Goal: Information Seeking & Learning: Understand process/instructions

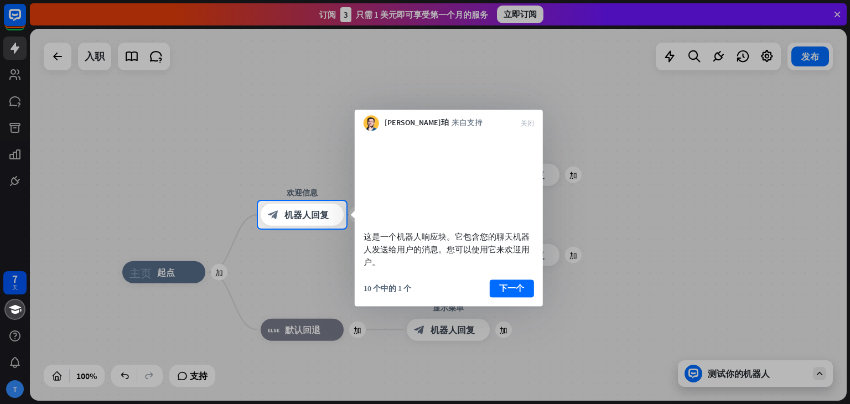
drag, startPoint x: 382, startPoint y: 252, endPoint x: 501, endPoint y: 261, distance: 119.3
click at [501, 261] on font "这是一个机器人响应块。它包含您的聊天机器人发送给用户的消息。您可以使用它来欢迎用户。" at bounding box center [447, 249] width 166 height 36
click at [492, 261] on font "这是一个机器人响应块。它包含您的聊天机器人发送给用户的消息。您可以使用它来欢迎用户。" at bounding box center [447, 249] width 166 height 36
click at [388, 268] on div "这是一个机器人响应块。它包含您的聊天机器人发送给用户的消息。您可以使用它来欢迎用户。" at bounding box center [449, 249] width 171 height 38
click at [505, 293] on font "下一个" at bounding box center [511, 288] width 25 height 11
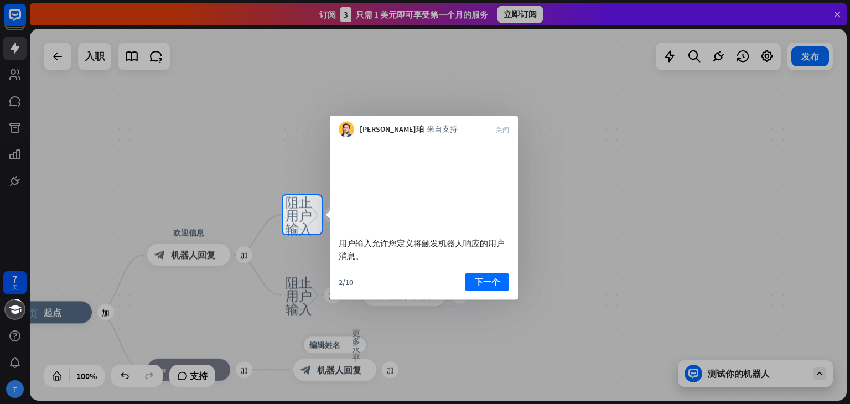
drag, startPoint x: 359, startPoint y: 259, endPoint x: 442, endPoint y: 266, distance: 84.0
click at [442, 262] on div "用户输入允许您定义将触发机器人响应的用户消息。" at bounding box center [424, 248] width 171 height 25
click at [495, 287] on font "下一个" at bounding box center [487, 281] width 25 height 11
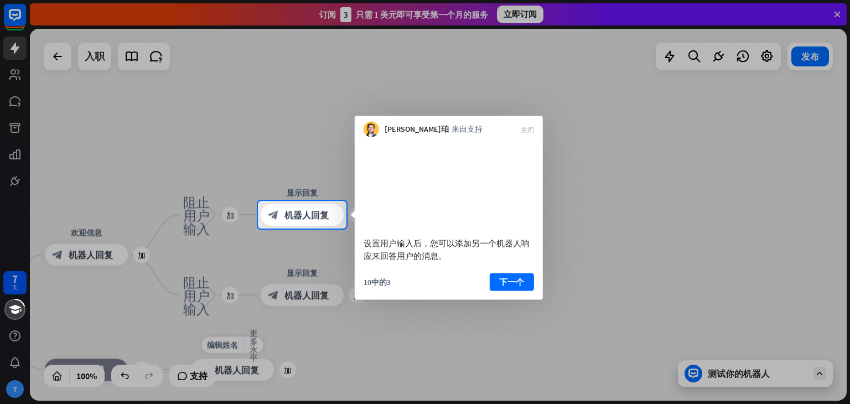
drag, startPoint x: 394, startPoint y: 255, endPoint x: 467, endPoint y: 266, distance: 73.9
click at [467, 262] on div "设置用户输入后，您可以添加另一个机器人响应来回答用户的消息。" at bounding box center [449, 248] width 171 height 25
click at [507, 287] on font "下一个" at bounding box center [511, 281] width 25 height 11
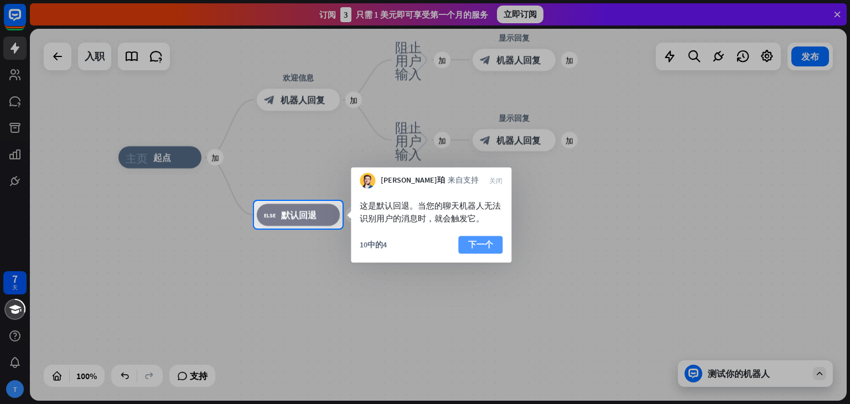
click at [482, 241] on font "下一个" at bounding box center [480, 244] width 25 height 11
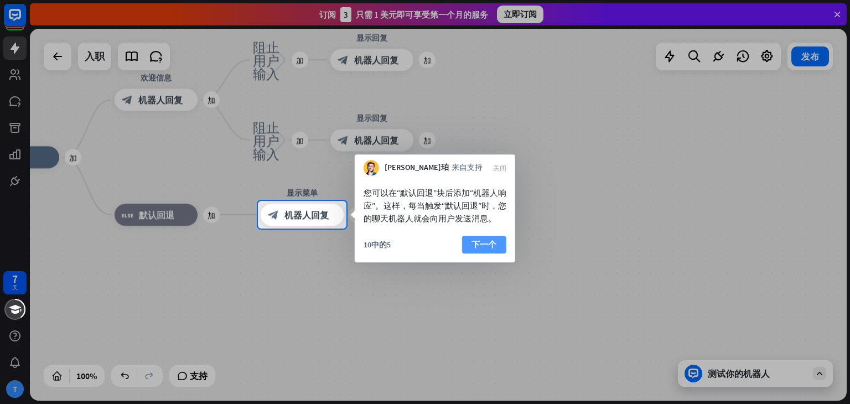
click at [483, 250] on font "下一个" at bounding box center [484, 244] width 25 height 11
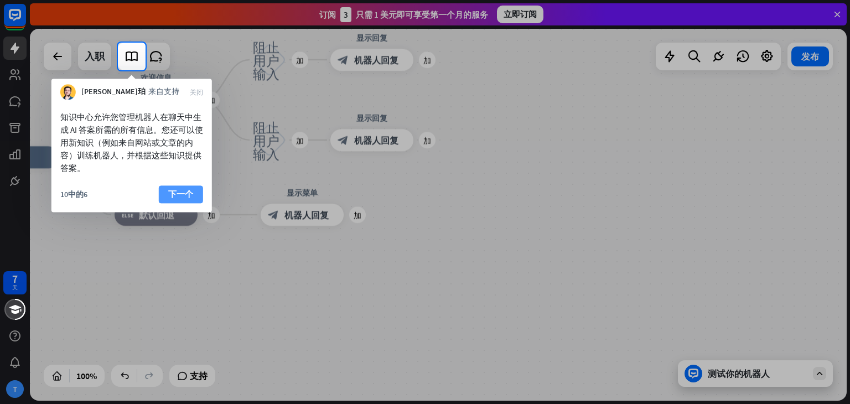
click at [188, 195] on font "下一个" at bounding box center [180, 194] width 25 height 11
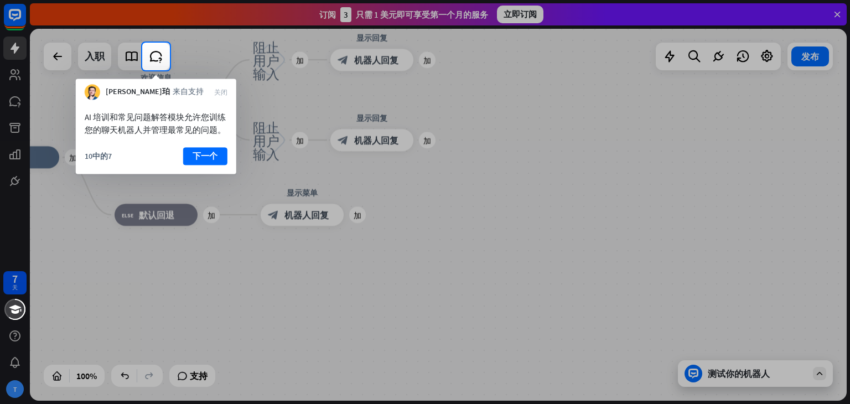
drag, startPoint x: 95, startPoint y: 118, endPoint x: 201, endPoint y: 135, distance: 107.0
click at [190, 133] on font "AI 培训和常见问题解答模块允许您训练您的聊天机器人并管理最常见的问题。" at bounding box center [155, 123] width 141 height 23
click at [203, 150] on font "下一个" at bounding box center [205, 156] width 25 height 16
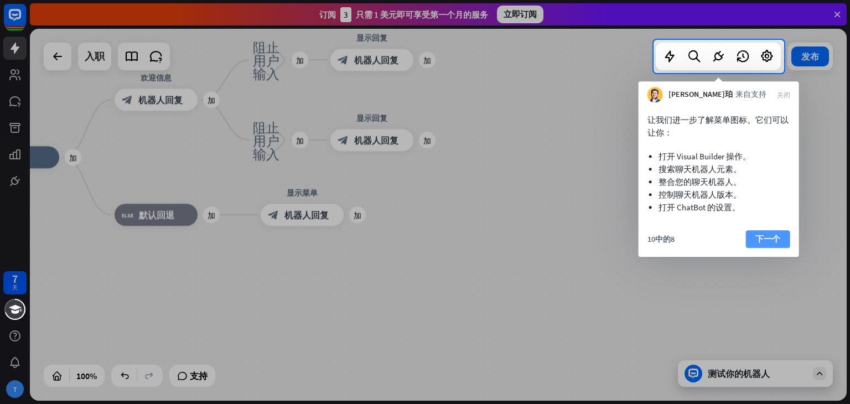
click at [763, 237] on font "下一个" at bounding box center [768, 239] width 25 height 11
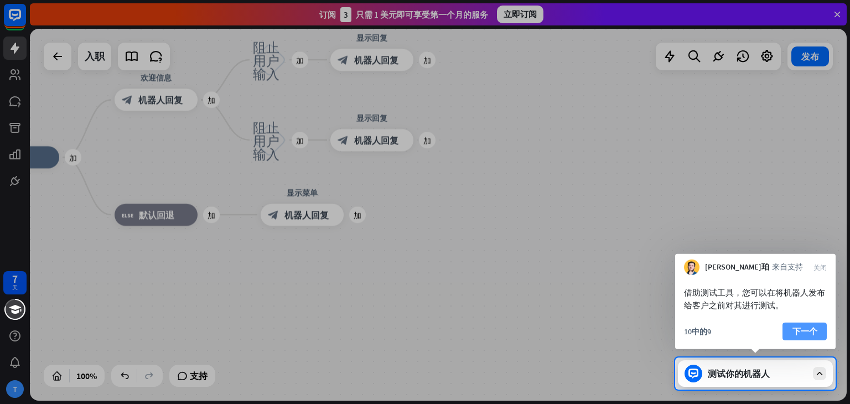
click at [810, 331] on font "下一个" at bounding box center [805, 331] width 25 height 11
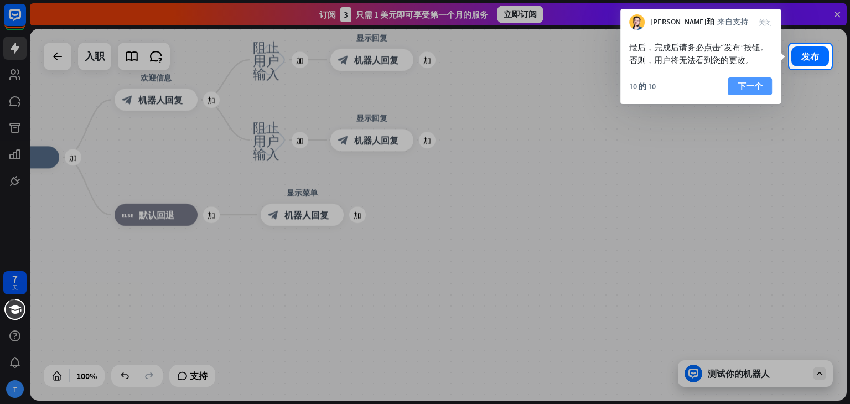
click at [757, 81] on font "下一个" at bounding box center [750, 86] width 25 height 11
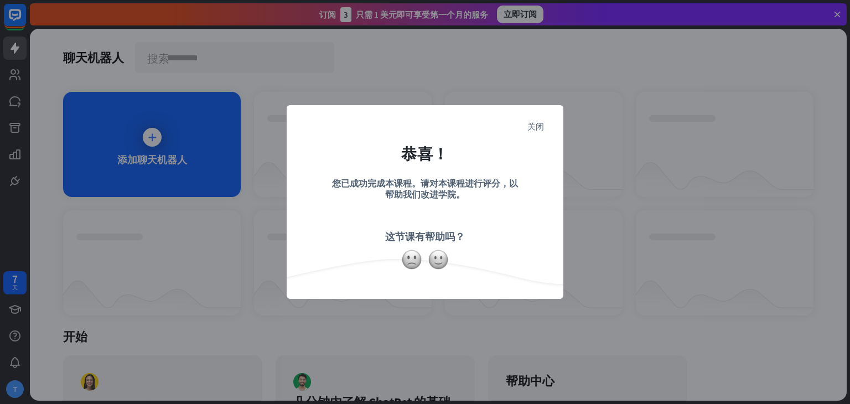
drag, startPoint x: 368, startPoint y: 183, endPoint x: 545, endPoint y: 212, distance: 179.6
click at [545, 212] on form "恭喜！ 您已成功完成本课程。请对本课程进行评分，以帮助我们改进学院。 这节课有帮助吗？" at bounding box center [425, 185] width 249 height 132
click at [521, 209] on div "您已成功完成本课程。请对本课程进行评分，以帮助我们改进学院。" at bounding box center [425, 197] width 194 height 39
drag, startPoint x: 376, startPoint y: 231, endPoint x: 504, endPoint y: 242, distance: 128.4
click at [503, 242] on form "恭喜！ 您已成功完成本课程。请对本课程进行评分，以帮助我们改进学院。 这节课有帮助吗？" at bounding box center [425, 185] width 249 height 132
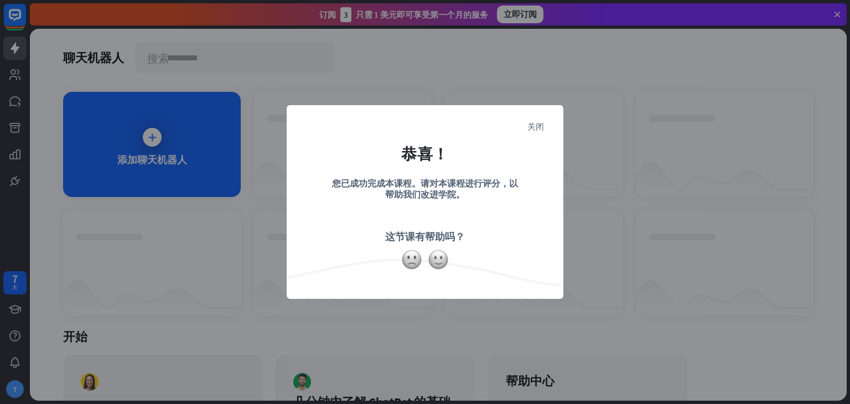
click at [505, 240] on form "恭喜！ 您已成功完成本课程。请对本课程进行评分，以帮助我们改进学院。 这节课有帮助吗？" at bounding box center [425, 185] width 249 height 132
click at [430, 254] on img at bounding box center [438, 259] width 21 height 21
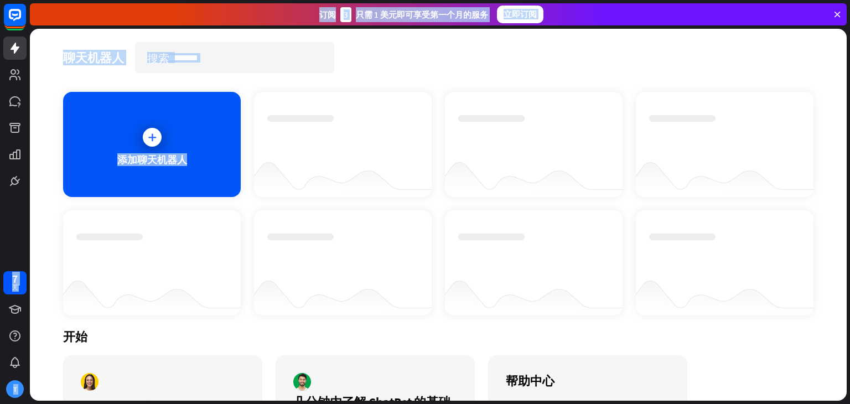
drag, startPoint x: 321, startPoint y: 194, endPoint x: 560, endPoint y: 218, distance: 240.9
click at [395, 82] on div "聊天机器人 搜索 添加聊天机器人 开始 如何开始构建你的聊天机器人 手表 几分钟内了解 ChatBot 的基础知识 开始课程 帮助中心 访问我们的帮助中心以了…" at bounding box center [438, 215] width 817 height 372
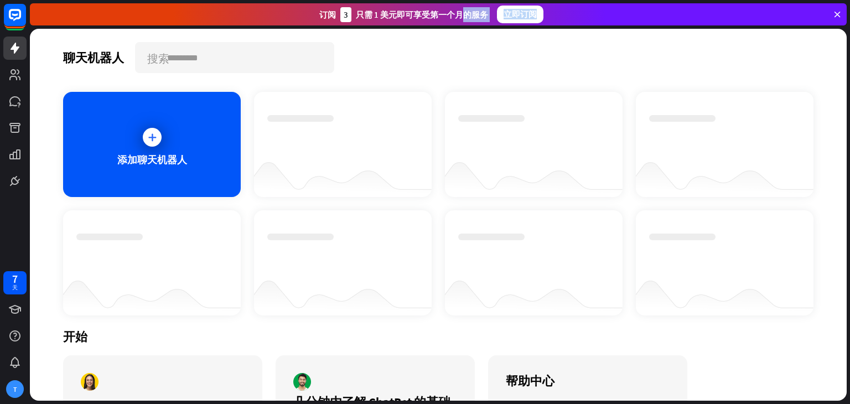
drag, startPoint x: 430, startPoint y: 16, endPoint x: 498, endPoint y: 71, distance: 87.8
click at [593, 24] on div "订阅 3 只需 1 美元即可享受第一个月的服务 立即订阅" at bounding box center [438, 14] width 817 height 22
click at [421, 81] on div "聊天机器人 搜索 添加聊天机器人 开始 如何开始构建你的聊天机器人 手表 几分钟内了解 ChatBot 的基础知识 开始课程 帮助中心 访问我们的帮助中心以了…" at bounding box center [438, 215] width 817 height 372
click at [14, 12] on rect at bounding box center [15, 15] width 24 height 24
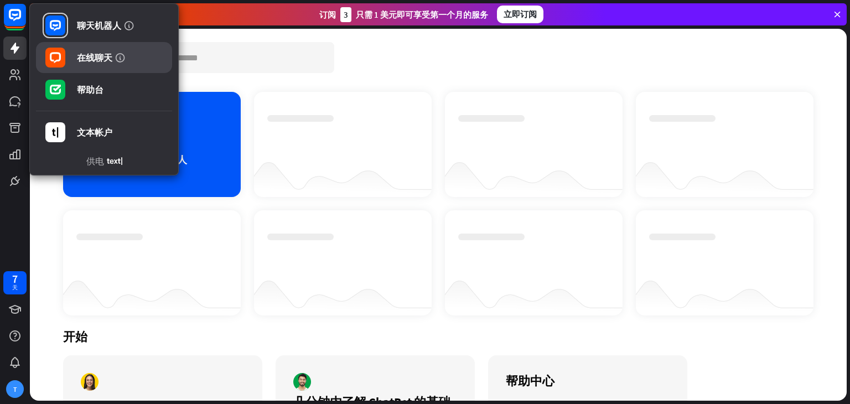
click at [94, 54] on font "在线聊天" at bounding box center [94, 57] width 35 height 11
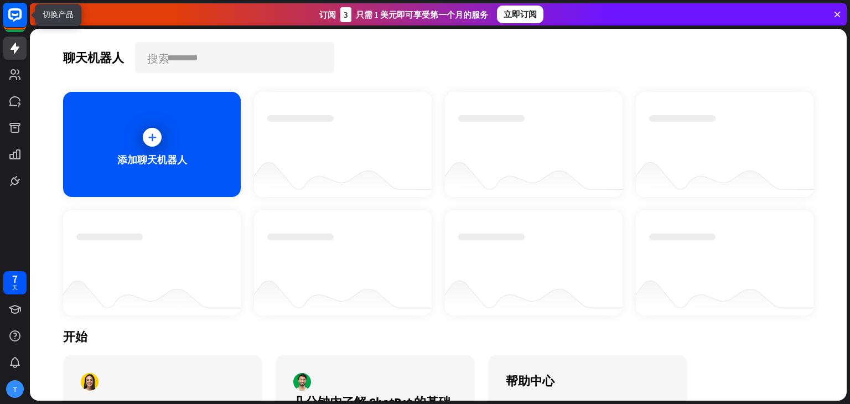
click at [17, 18] on icon at bounding box center [14, 14] width 13 height 13
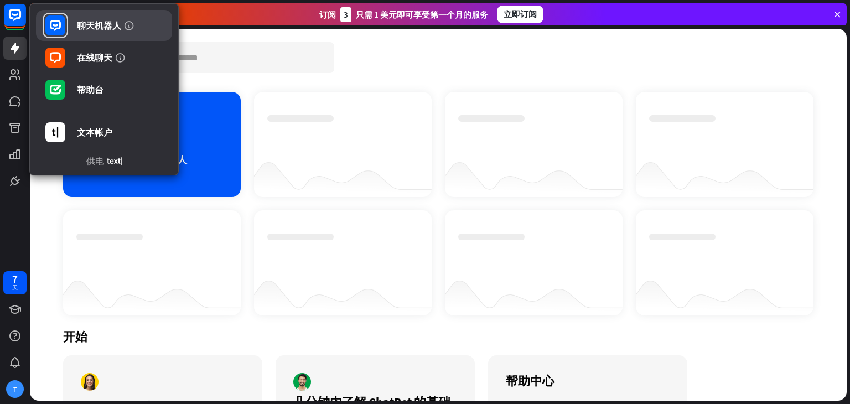
click at [97, 29] on font "聊天机器人" at bounding box center [99, 25] width 44 height 11
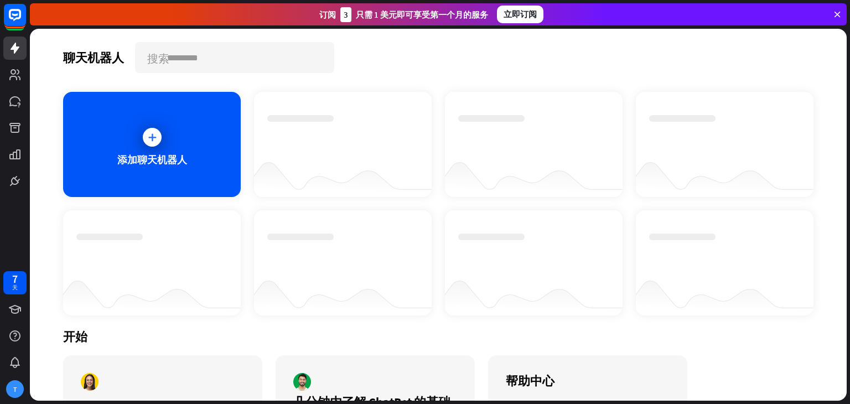
scroll to position [89, 0]
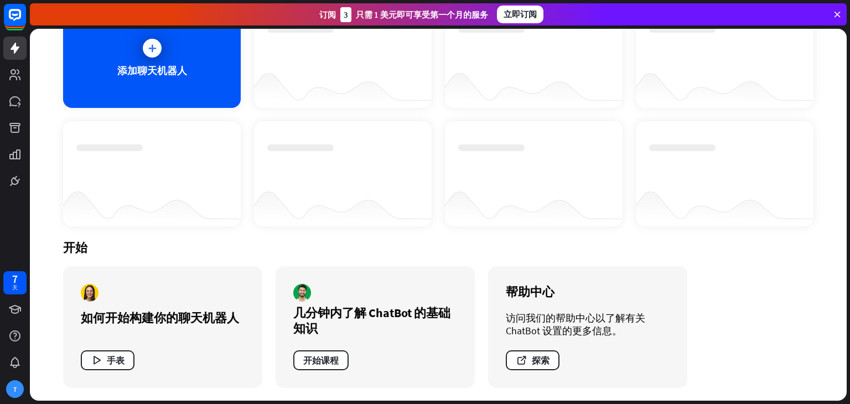
drag, startPoint x: 88, startPoint y: 314, endPoint x: 246, endPoint y: 339, distance: 160.3
click at [246, 339] on div "如何开始构建你的聊天机器人 手表" at bounding box center [162, 327] width 199 height 122
click at [352, 332] on div "几分钟内了解 ChatBot 的基础知识" at bounding box center [375, 320] width 164 height 31
drag, startPoint x: 299, startPoint y: 301, endPoint x: 286, endPoint y: 257, distance: 45.0
click at [290, 278] on div "几分钟内了解 ChatBot 的基础知识 开始课程" at bounding box center [375, 327] width 199 height 122
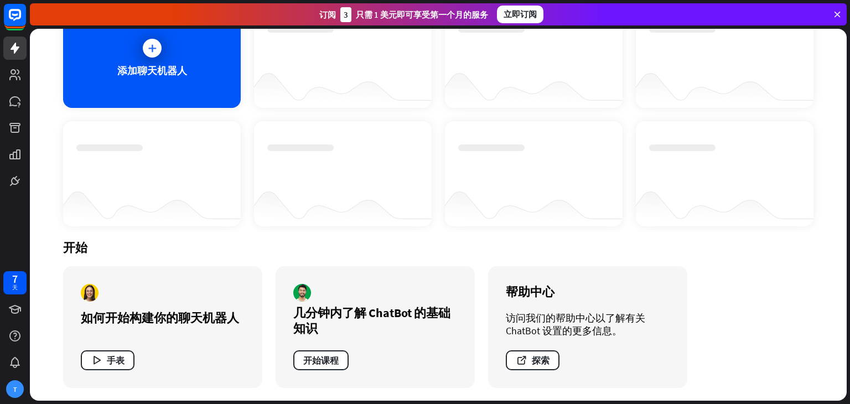
click at [432, 370] on div "几分钟内了解 ChatBot 的基础知识 开始课程" at bounding box center [375, 327] width 199 height 122
drag, startPoint x: 584, startPoint y: 319, endPoint x: 704, endPoint y: 341, distance: 122.2
click at [704, 341] on div "开始 如何开始构建你的聊天机器人 手表 几分钟内了解 ChatBot 的基础知识 开始课程 帮助中心 访问我们的帮助中心以了解有关 [PERSON_NAME]…" at bounding box center [438, 313] width 751 height 175
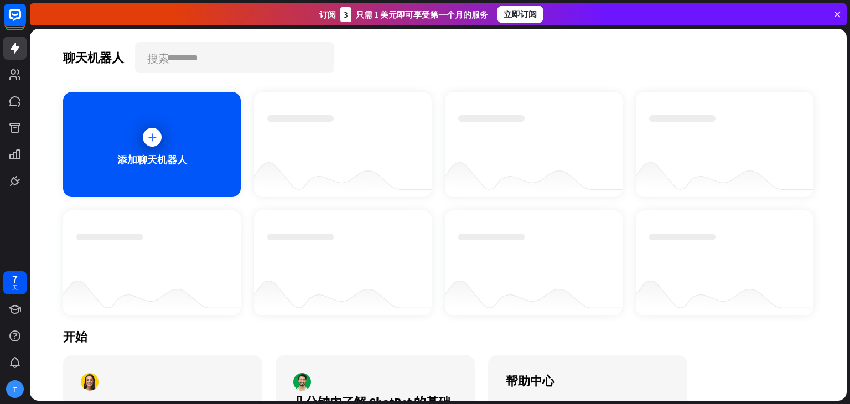
click at [428, 209] on div "添加聊天机器人" at bounding box center [438, 204] width 751 height 224
click at [15, 337] on icon at bounding box center [14, 335] width 13 height 13
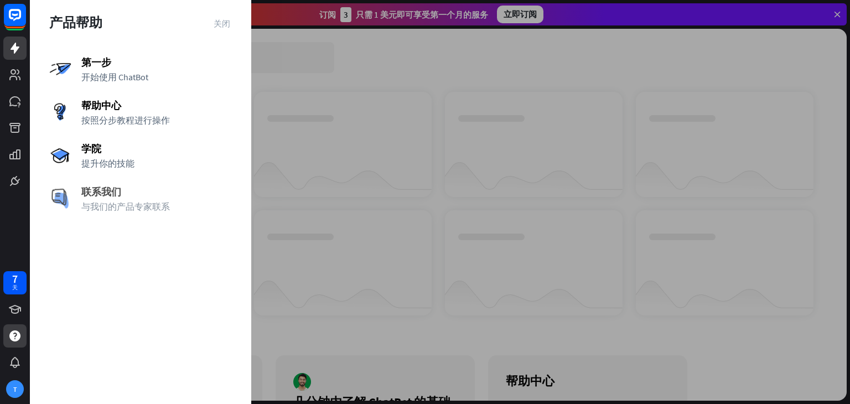
click at [108, 210] on font "与我们的产品专家联系" at bounding box center [125, 206] width 89 height 11
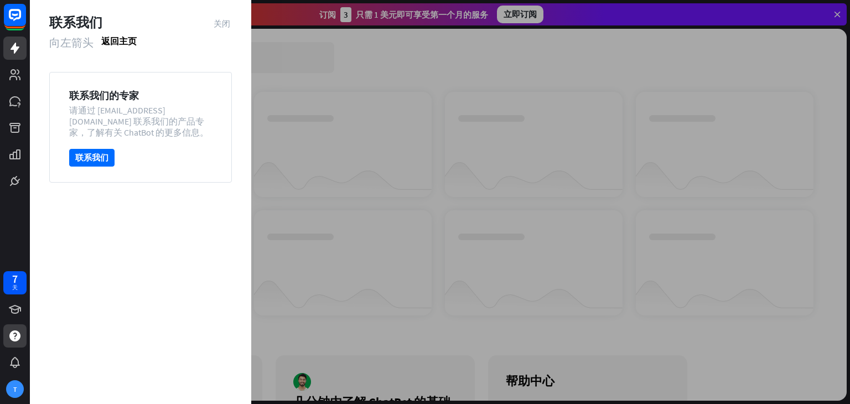
drag, startPoint x: 78, startPoint y: 92, endPoint x: 228, endPoint y: 127, distance: 153.5
click at [228, 127] on div "联系我们的专家 请通过 [EMAIL_ADDRESS][DOMAIN_NAME] 联系我们的产品专家，了解有关 [PERSON_NAME] 的更多信息。 联系…" at bounding box center [140, 127] width 183 height 111
click at [155, 141] on div "联系我们的专家 请通过 [EMAIL_ADDRESS][DOMAIN_NAME] 联系我们的产品专家，了解有关 [PERSON_NAME] 的更多信息。 联系…" at bounding box center [140, 127] width 183 height 111
drag, startPoint x: 74, startPoint y: 88, endPoint x: 156, endPoint y: 146, distance: 100.6
click at [156, 146] on div "联系我们的专家 请通过 [EMAIL_ADDRESS][DOMAIN_NAME] 联系我们的产品专家，了解有关 [PERSON_NAME] 的更多信息。 联系…" at bounding box center [140, 127] width 183 height 111
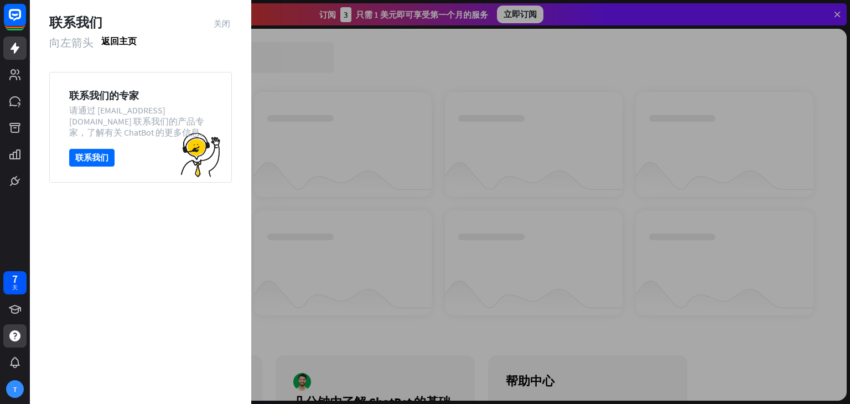
click at [158, 148] on div "联系我们的专家 请通过 [EMAIL_ADDRESS][DOMAIN_NAME] 联系我们的产品专家，了解有关 [PERSON_NAME] 的更多信息。 联系…" at bounding box center [140, 127] width 183 height 111
click at [95, 163] on font "联系我们" at bounding box center [91, 158] width 33 height 16
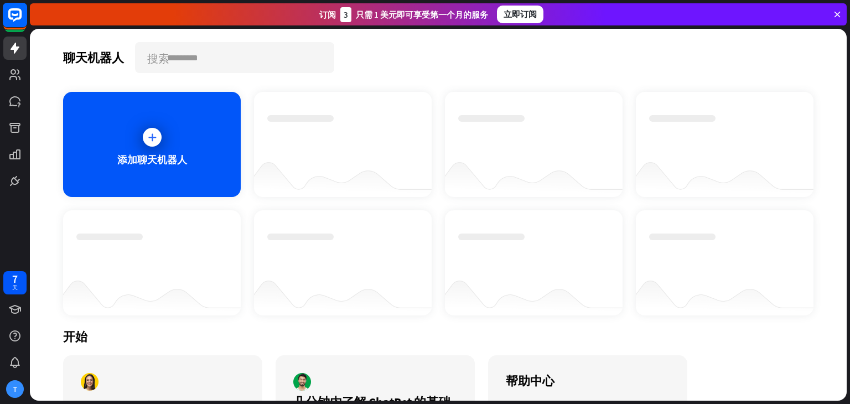
click at [13, 11] on rect at bounding box center [15, 15] width 24 height 24
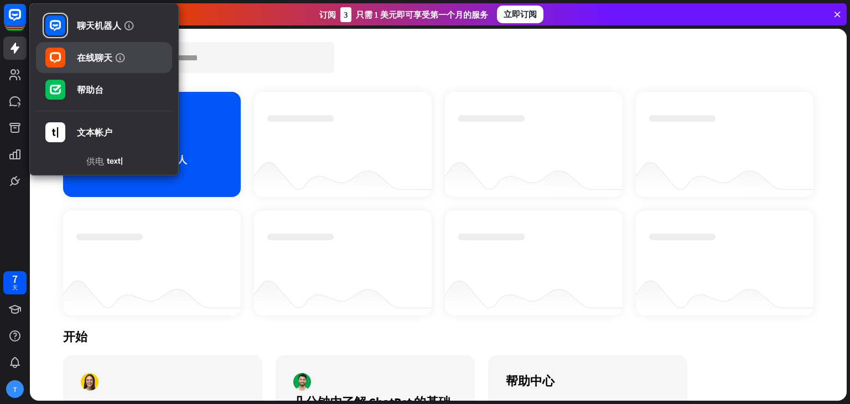
click at [97, 56] on font "在线聊天" at bounding box center [94, 57] width 35 height 11
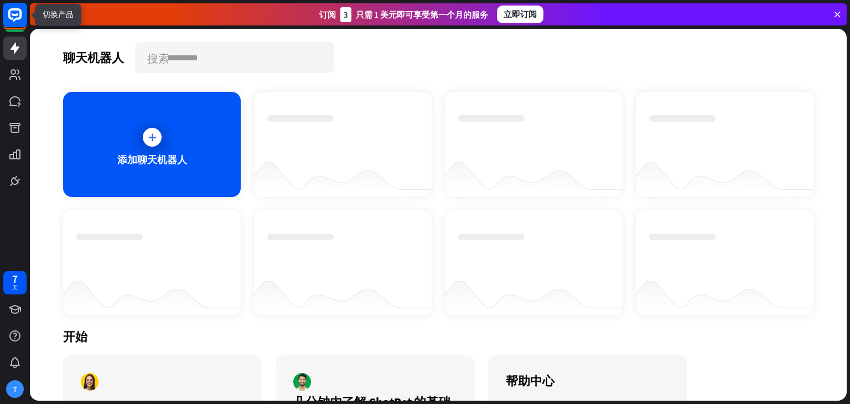
click at [19, 9] on icon at bounding box center [14, 14] width 13 height 13
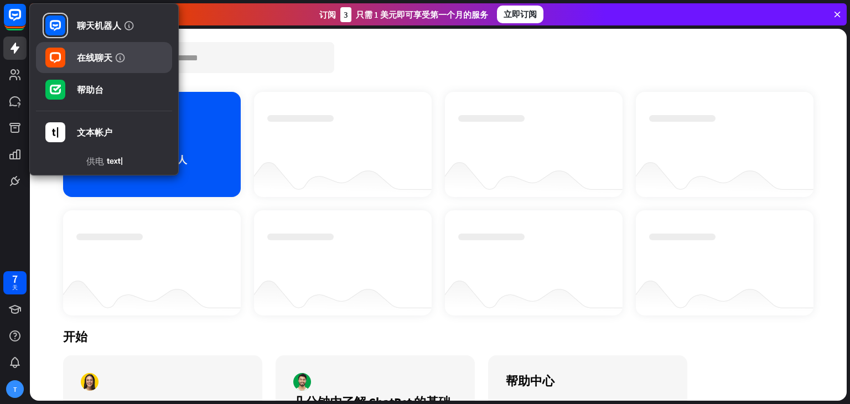
click at [96, 57] on font "在线聊天" at bounding box center [94, 57] width 35 height 11
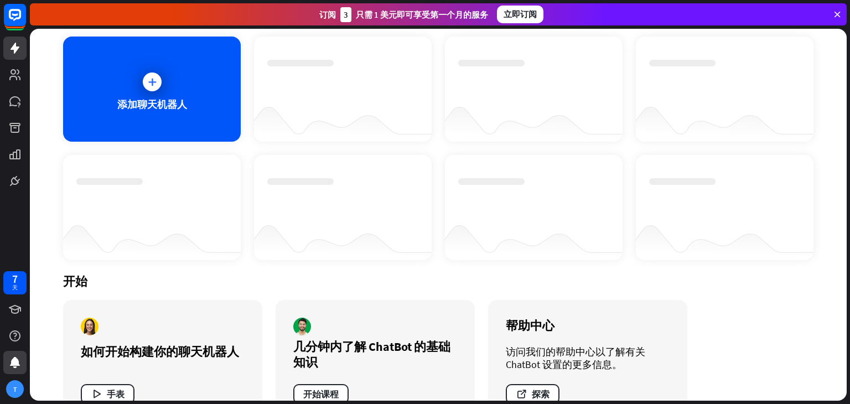
scroll to position [89, 0]
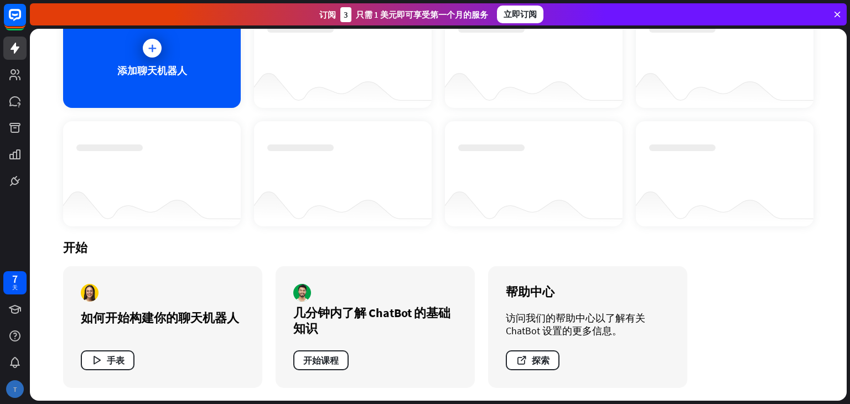
click at [18, 385] on div "T" at bounding box center [15, 389] width 18 height 18
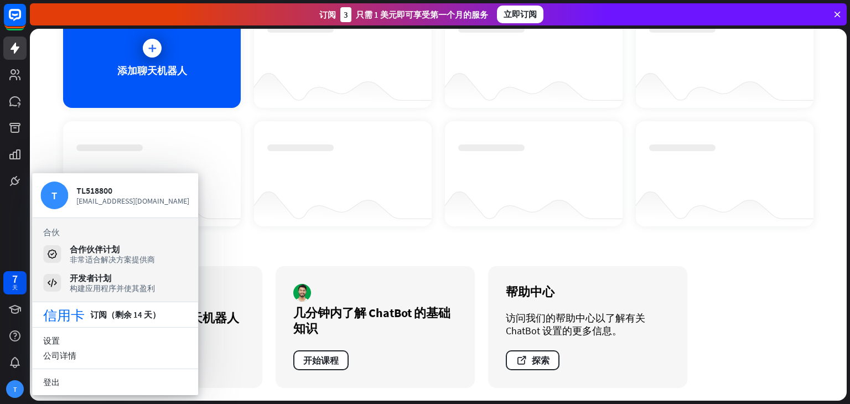
click at [303, 247] on div "开始" at bounding box center [438, 248] width 751 height 16
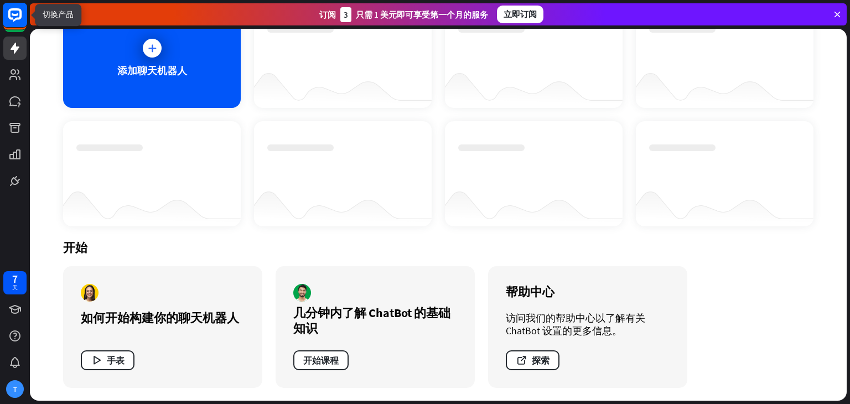
click at [17, 12] on rect at bounding box center [15, 15] width 24 height 24
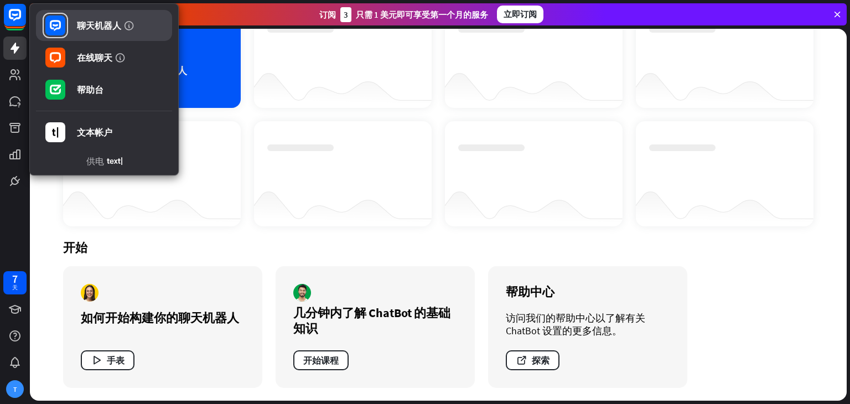
click at [100, 29] on font "聊天机器人" at bounding box center [99, 25] width 44 height 11
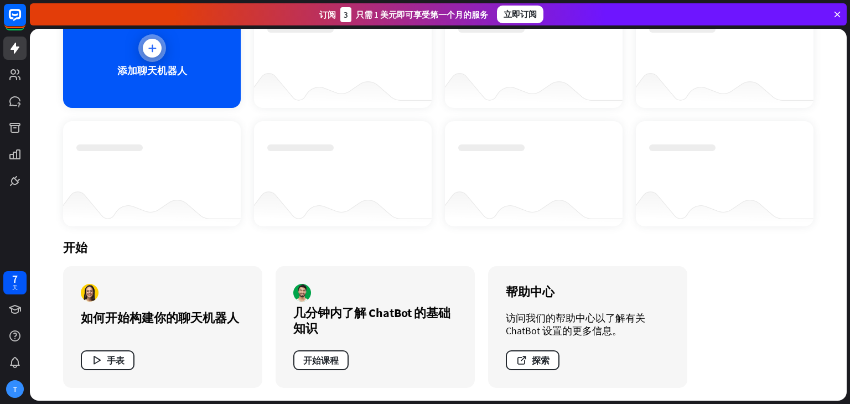
click at [201, 90] on div "添加聊天机器人" at bounding box center [152, 55] width 178 height 105
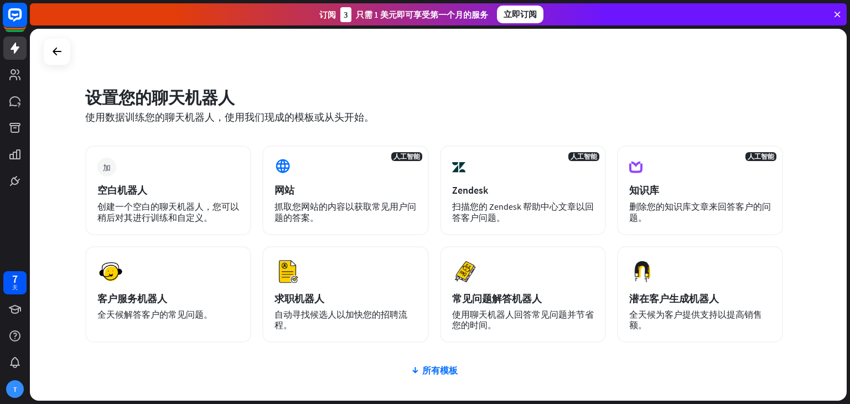
click at [11, 21] on rect at bounding box center [15, 15] width 24 height 24
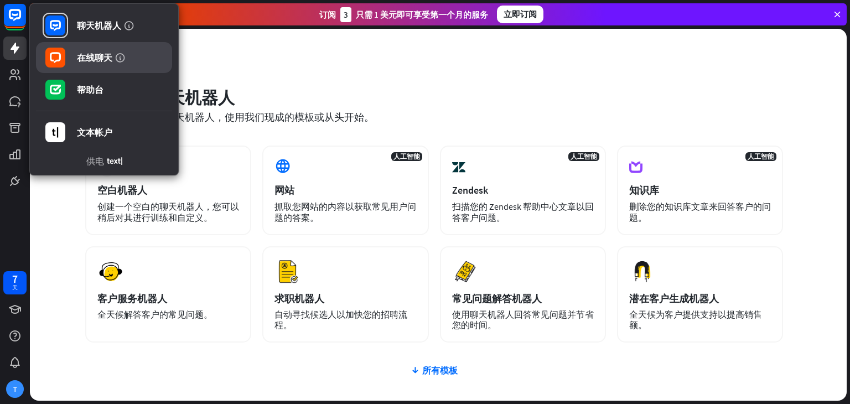
click at [101, 60] on font "在线聊天" at bounding box center [94, 57] width 35 height 11
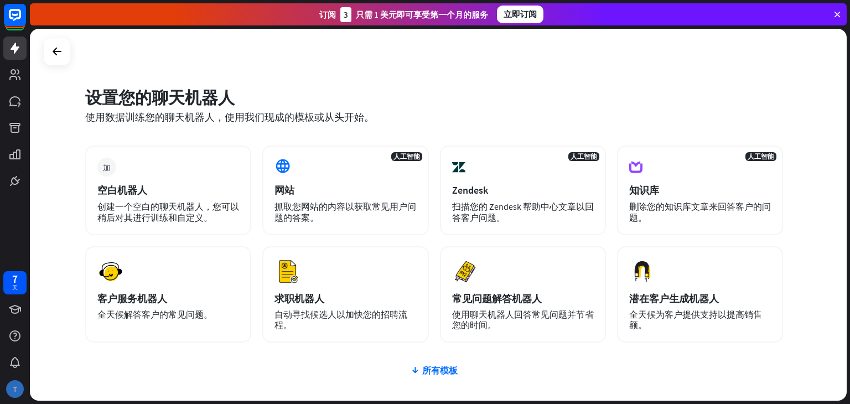
click at [19, 390] on div "T" at bounding box center [15, 389] width 18 height 18
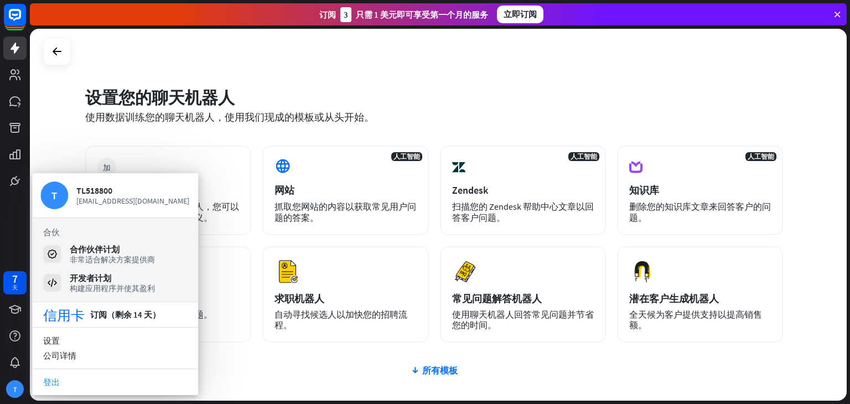
click at [50, 386] on font "登出" at bounding box center [51, 382] width 17 height 11
